Goal: Check status: Check status

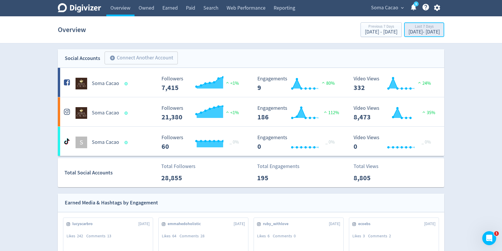
click at [409, 34] on div "[DATE] - [DATE]" at bounding box center [424, 31] width 31 height 5
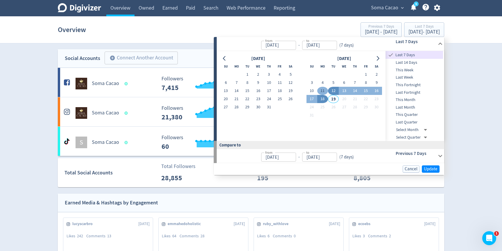
drag, startPoint x: 325, startPoint y: 83, endPoint x: 325, endPoint y: 90, distance: 6.1
click at [325, 83] on button "4" at bounding box center [322, 82] width 11 height 8
type input "[DATE]"
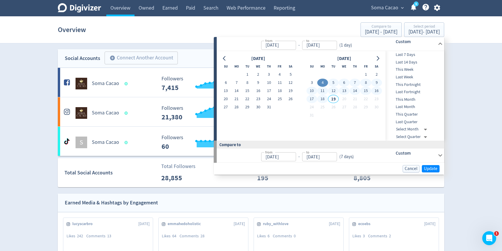
click at [326, 97] on button "18" at bounding box center [322, 99] width 11 height 8
type input "[DATE]"
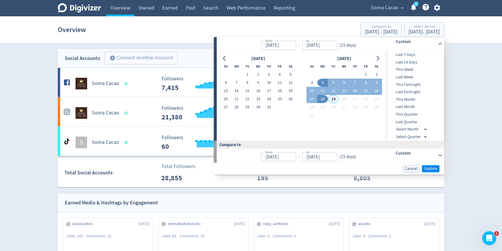
click at [430, 168] on span "Update" at bounding box center [431, 168] width 14 height 4
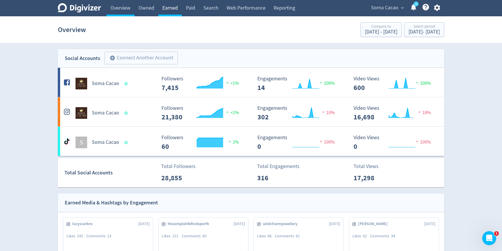
click at [172, 7] on link "Earned" at bounding box center [170, 8] width 24 height 16
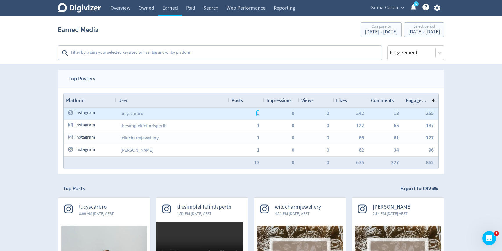
click at [258, 112] on span "1" at bounding box center [258, 112] width 3 height 5
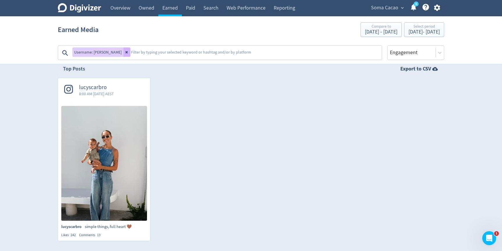
scroll to position [120, 0]
click at [124, 54] on button at bounding box center [127, 51] width 7 height 9
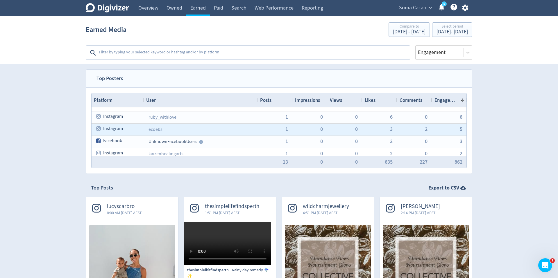
scroll to position [110, 0]
